Goal: Find specific page/section: Find specific page/section

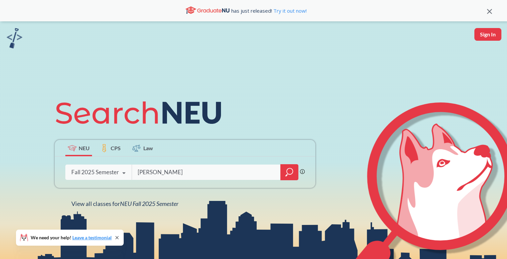
type input "[PERSON_NAME]"
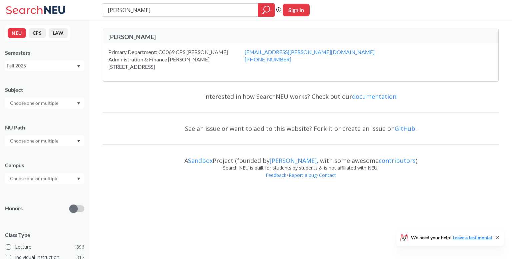
type input "[PERSON_NAME] sc"
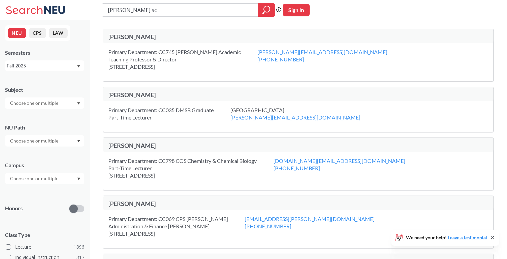
click at [38, 33] on button "CPS" at bounding box center [37, 33] width 17 height 10
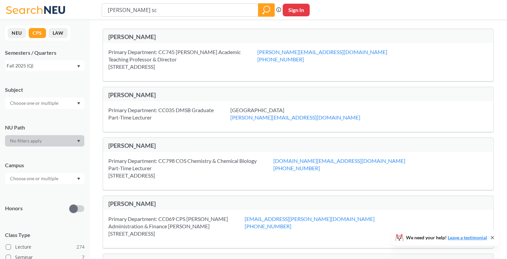
click at [55, 33] on button "LAW" at bounding box center [58, 33] width 19 height 10
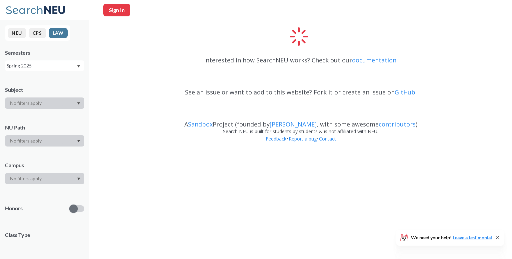
click at [25, 6] on icon at bounding box center [37, 9] width 62 height 13
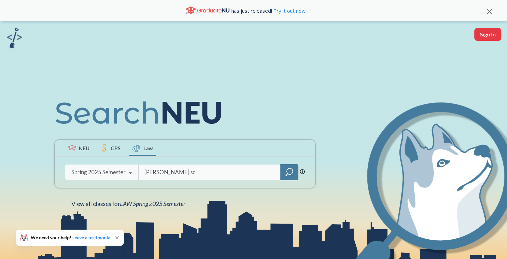
type input "[PERSON_NAME]"
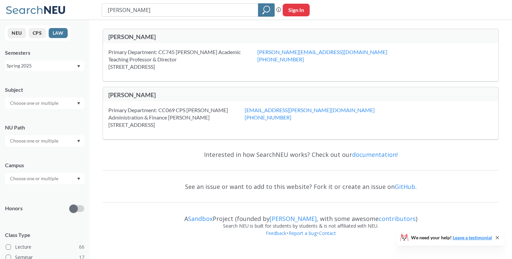
click at [61, 10] on icon at bounding box center [37, 9] width 62 height 13
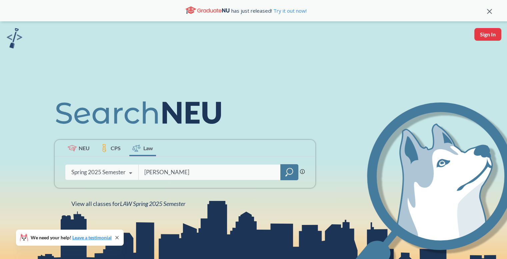
type input "[PERSON_NAME]"
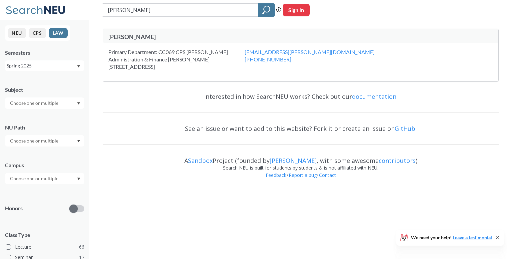
click at [137, 13] on input "[PERSON_NAME]" at bounding box center [180, 9] width 146 height 11
type input "[PERSON_NAME]"
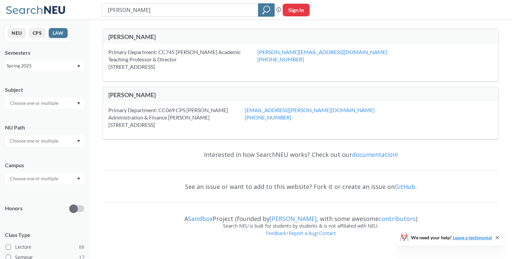
click at [47, 67] on div "Spring 2025" at bounding box center [42, 65] width 70 height 7
click at [51, 40] on div "NEU CPS LAW" at bounding box center [37, 32] width 65 height 15
click at [46, 11] on icon at bounding box center [37, 9] width 62 height 13
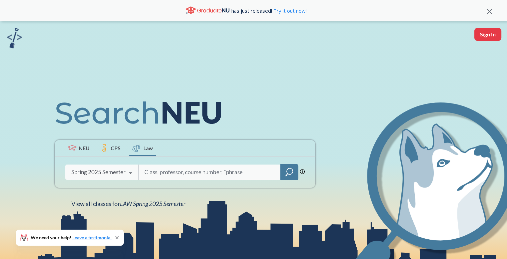
click at [160, 172] on input "search" at bounding box center [210, 172] width 132 height 14
type input "gra"
click at [281, 10] on link "Try it out now!" at bounding box center [289, 10] width 35 height 7
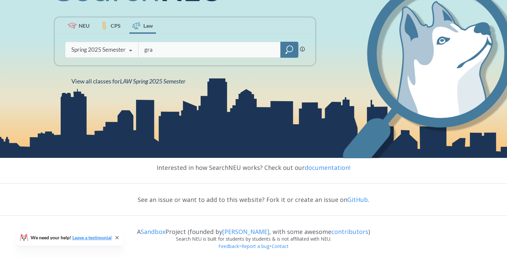
scroll to position [123, 0]
